Goal: Transaction & Acquisition: Purchase product/service

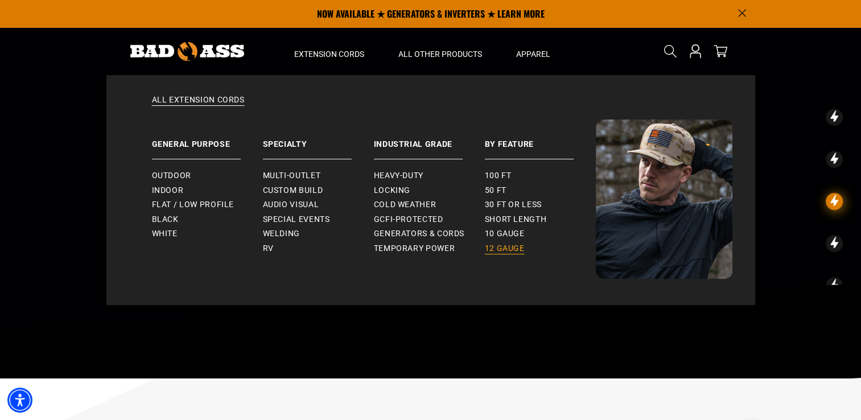
click at [499, 249] on span "12 gauge" at bounding box center [505, 248] width 40 height 10
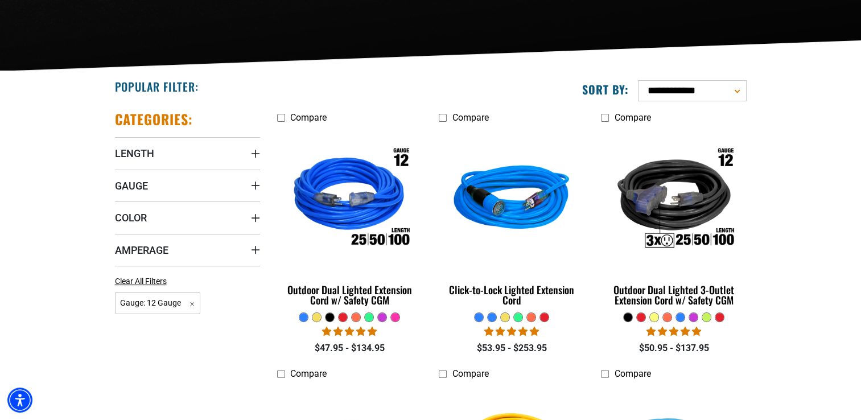
scroll to position [228, 0]
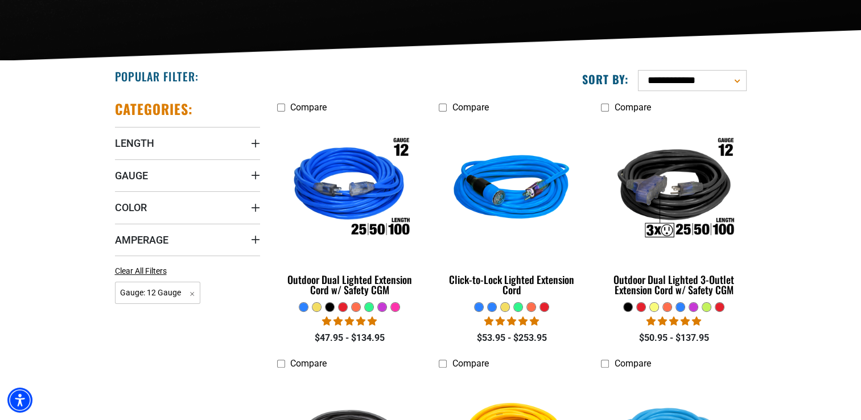
click at [396, 305] on div at bounding box center [395, 307] width 9 height 9
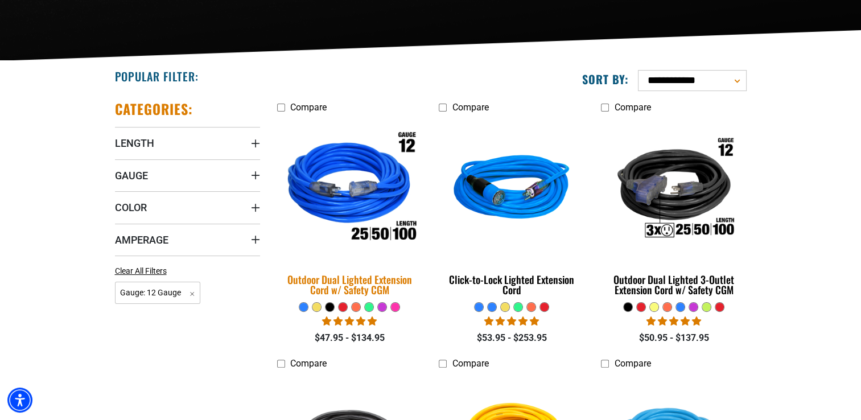
click at [370, 222] on img at bounding box center [349, 190] width 159 height 146
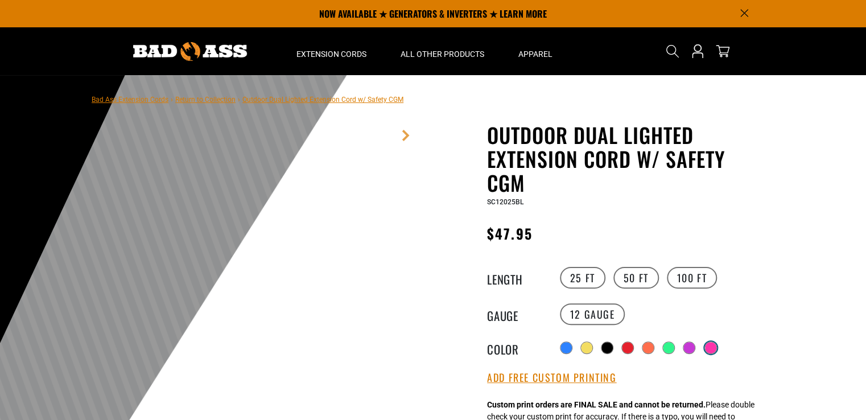
click at [712, 344] on div at bounding box center [710, 347] width 11 height 11
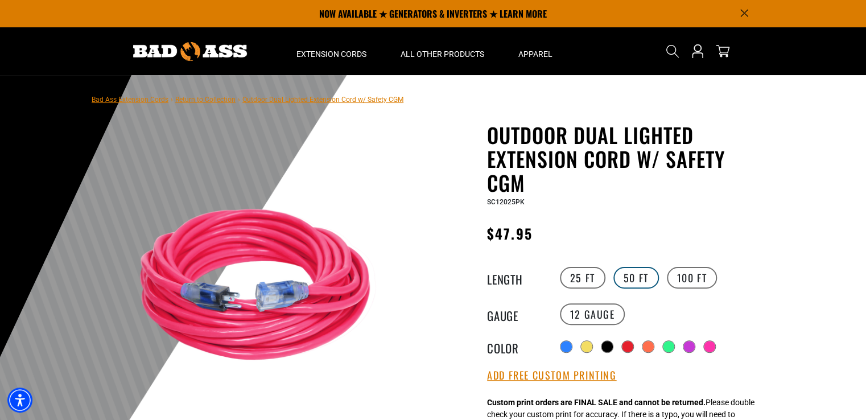
click at [642, 280] on label "50 FT" at bounding box center [636, 278] width 46 height 22
click at [860, 399] on div at bounding box center [433, 353] width 866 height 557
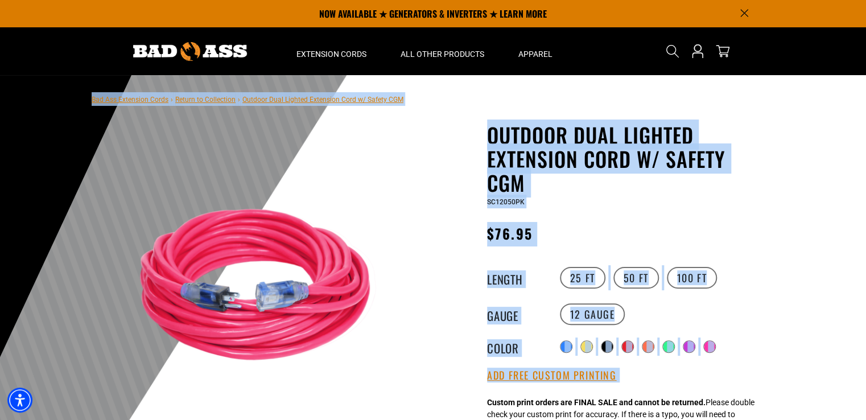
scroll to position [215, 0]
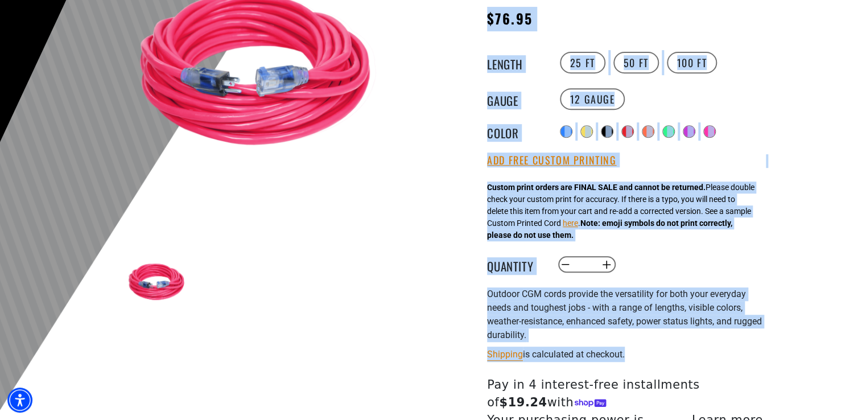
drag, startPoint x: 824, startPoint y: 400, endPoint x: 869, endPoint y: 385, distance: 47.7
click at [409, 411] on div "1 of 9 1" at bounding box center [262, 258] width 341 height 701
